Goal: Information Seeking & Learning: Find contact information

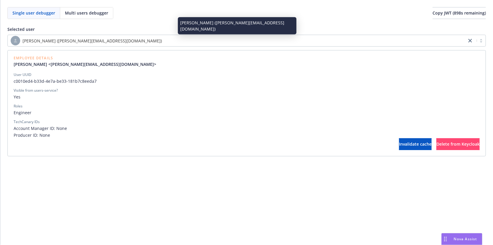
click at [96, 41] on span "[PERSON_NAME] ([PERSON_NAME][EMAIL_ADDRESS][DOMAIN_NAME])" at bounding box center [92, 41] width 139 height 6
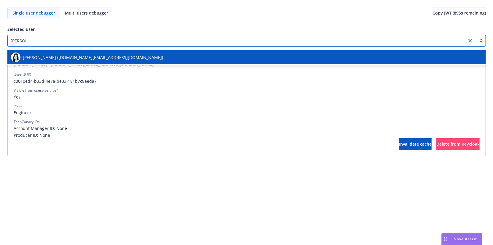
type input "[PERSON_NAME] how"
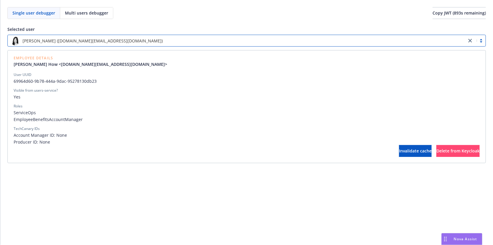
click at [102, 108] on div "Roles" at bounding box center [247, 105] width 466 height 5
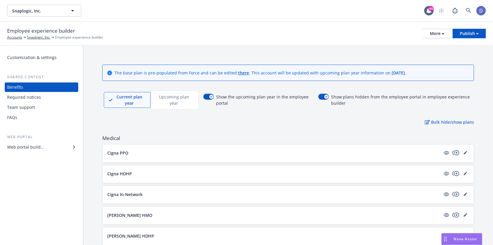
click at [16, 105] on div "Team support" at bounding box center [21, 106] width 28 height 9
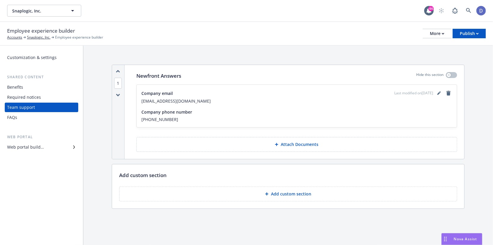
click at [63, 116] on div "FAQs" at bounding box center [41, 117] width 69 height 9
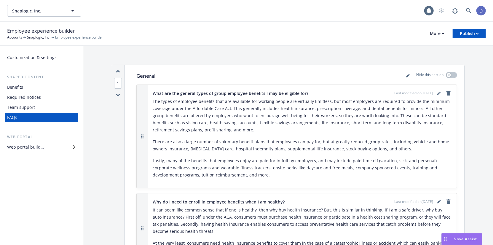
click at [59, 103] on div "Team support" at bounding box center [41, 106] width 69 height 9
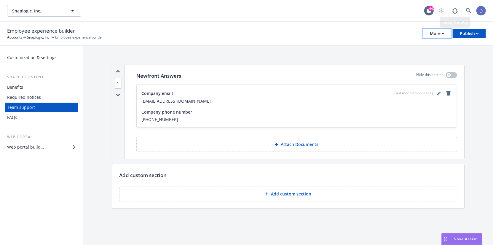
click at [444, 32] on button "More" at bounding box center [436, 33] width 29 height 9
click at [320, 24] on div "Employee experience builder Accounts Snaplogic, Inc. Employee experience builde…" at bounding box center [246, 34] width 493 height 24
